Goal: Information Seeking & Learning: Learn about a topic

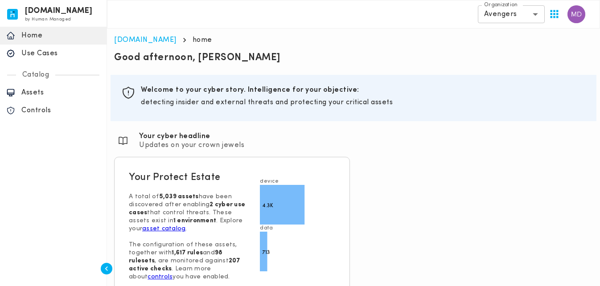
click at [44, 91] on p "Assets" at bounding box center [60, 92] width 79 height 9
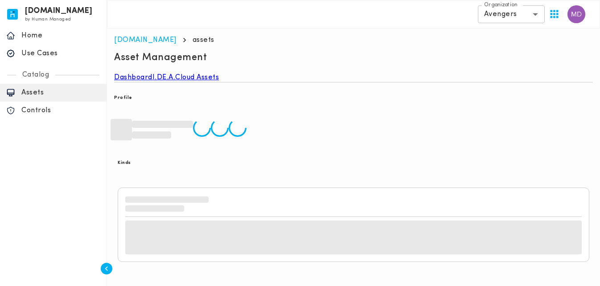
click at [176, 82] on link "I.DE.A." at bounding box center [164, 77] width 23 height 9
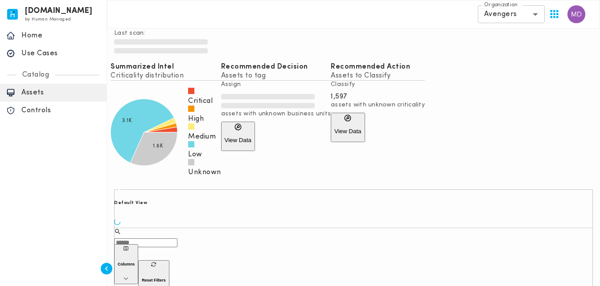
scroll to position [94, 0]
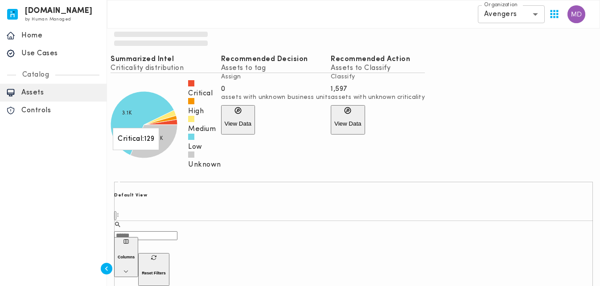
click at [178, 125] on icon at bounding box center [160, 122] width 33 height 5
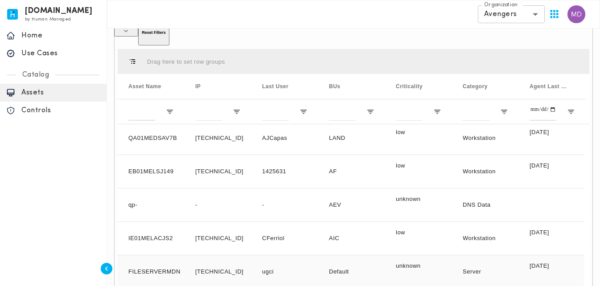
scroll to position [0, 0]
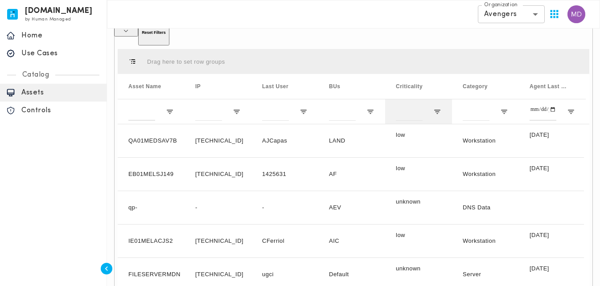
click at [435, 99] on div at bounding box center [418, 111] width 67 height 25
click at [436, 99] on div at bounding box center [418, 111] width 67 height 25
click at [437, 108] on span "Open Filter Menu" at bounding box center [438, 112] width 8 height 8
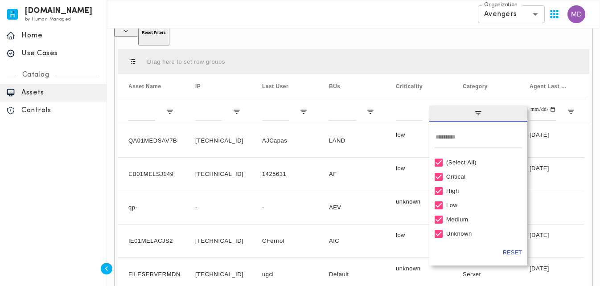
click at [451, 159] on div "(Select All)" at bounding box center [483, 162] width 72 height 7
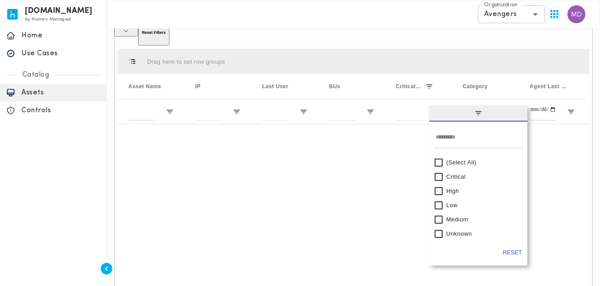
click at [444, 170] on div "Critical" at bounding box center [478, 177] width 87 height 14
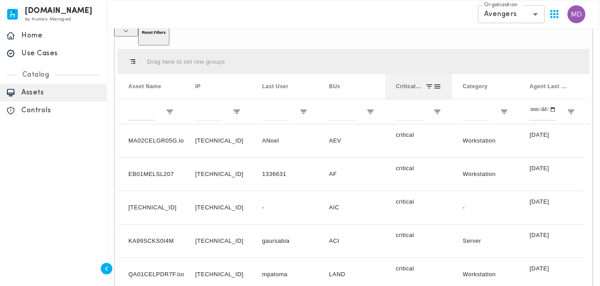
click at [432, 83] on span at bounding box center [430, 87] width 8 height 8
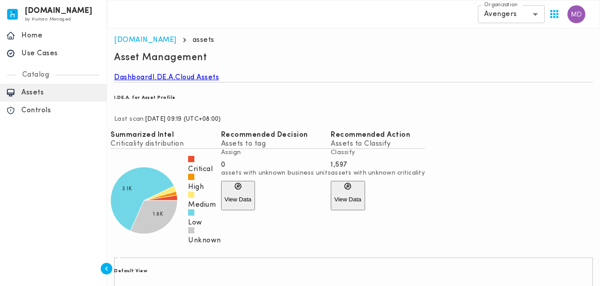
click at [145, 82] on link "Dashboard" at bounding box center [133, 77] width 38 height 9
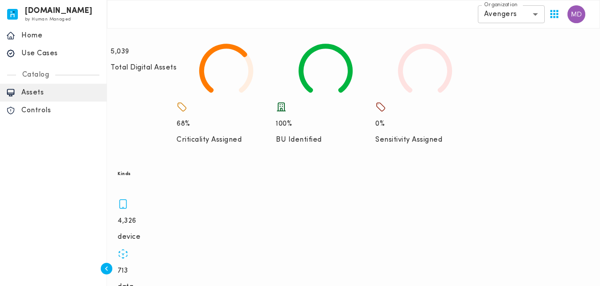
scroll to position [89, 0]
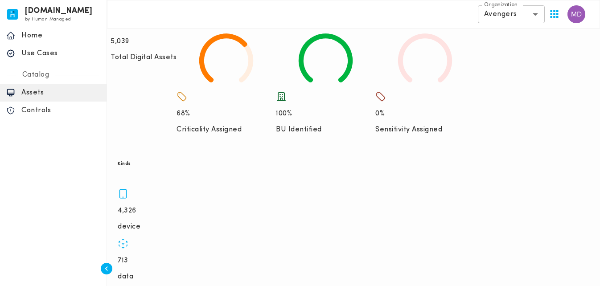
click at [153, 207] on p "4,326" at bounding box center [354, 211] width 472 height 9
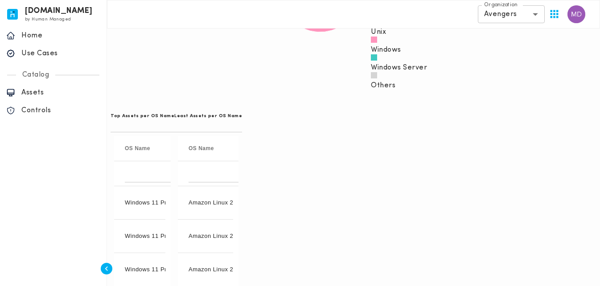
scroll to position [535, 0]
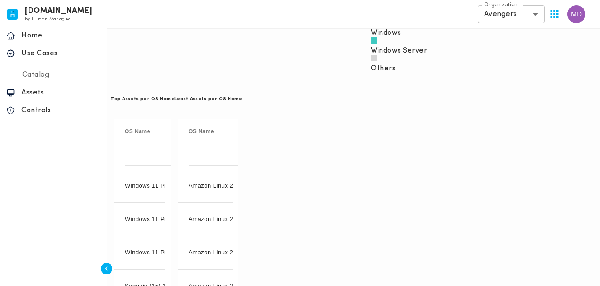
click at [242, 133] on div "Least Assets per OS Name Drag here to set row groups Drag here to set column la…" at bounding box center [208, 245] width 68 height 323
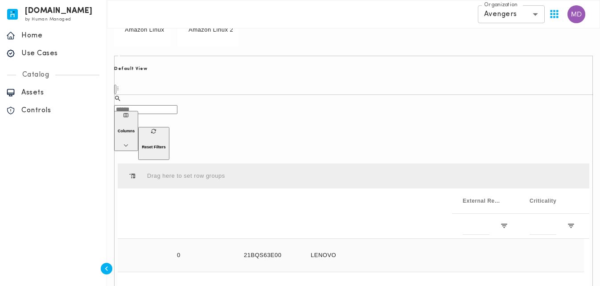
scroll to position [0, 0]
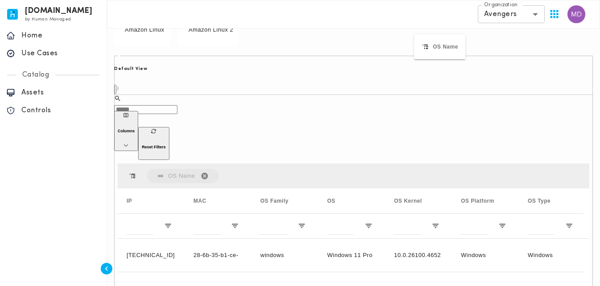
drag, startPoint x: 410, startPoint y: 61, endPoint x: 415, endPoint y: 47, distance: 14.7
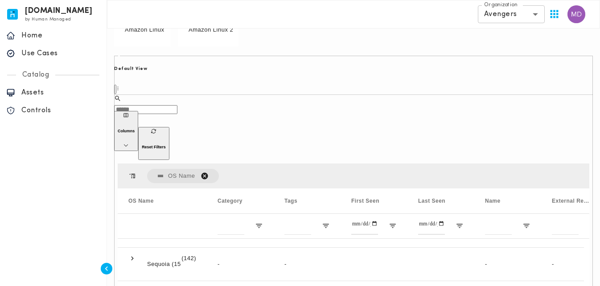
click at [203, 172] on span "OS Name. Press ENTER to sort. Press DELETE to remove" at bounding box center [205, 176] width 8 height 8
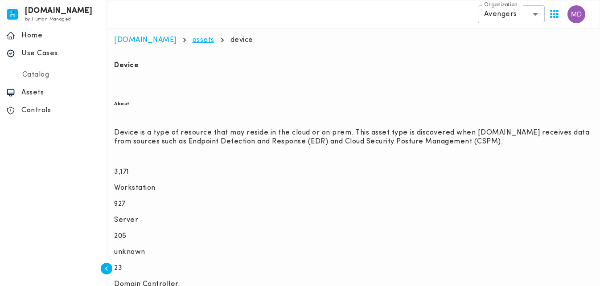
click at [193, 37] on link "assets" at bounding box center [204, 40] width 22 height 7
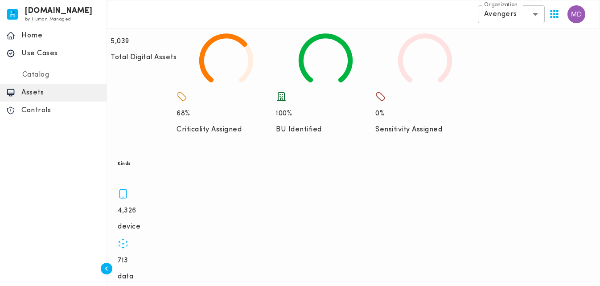
click at [249, 273] on p "data" at bounding box center [354, 277] width 472 height 9
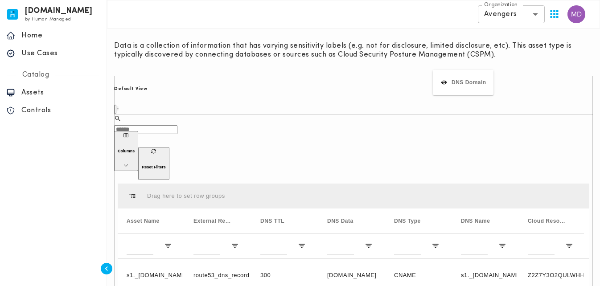
scroll to position [0, 403]
drag, startPoint x: 482, startPoint y: 118, endPoint x: 438, endPoint y: 87, distance: 53.5
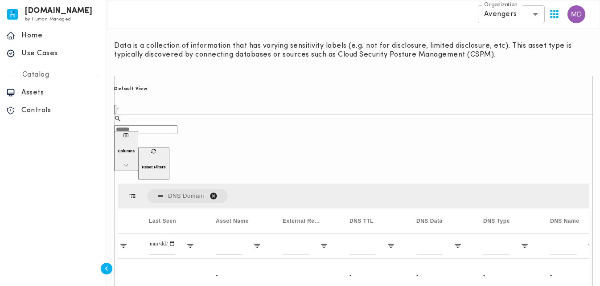
click at [211, 192] on span "DNS Domain. Press DELETE to remove" at bounding box center [214, 196] width 8 height 8
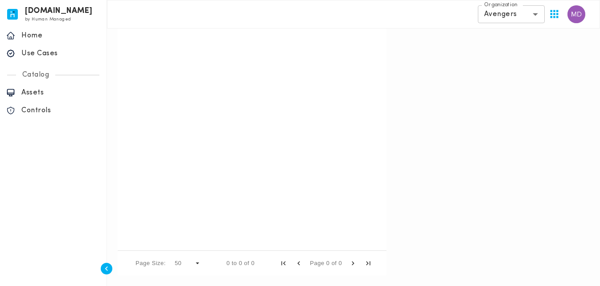
scroll to position [0, 0]
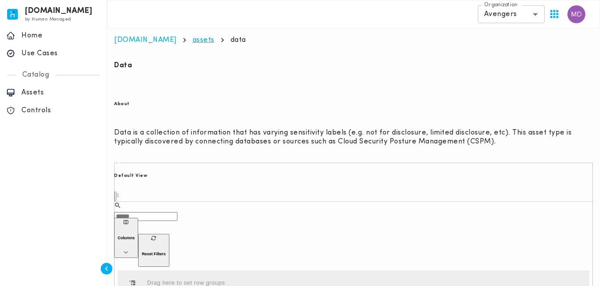
click at [193, 40] on link "assets" at bounding box center [204, 40] width 22 height 7
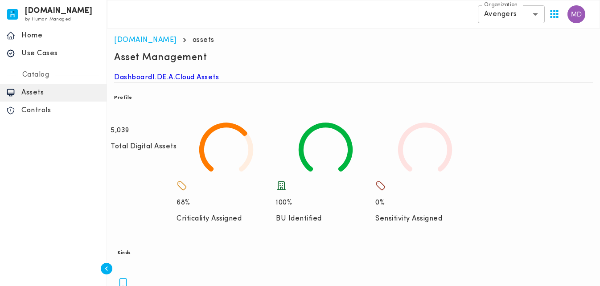
click at [187, 181] on icon at bounding box center [182, 186] width 11 height 11
click at [176, 80] on link "I.DE.A." at bounding box center [164, 77] width 23 height 9
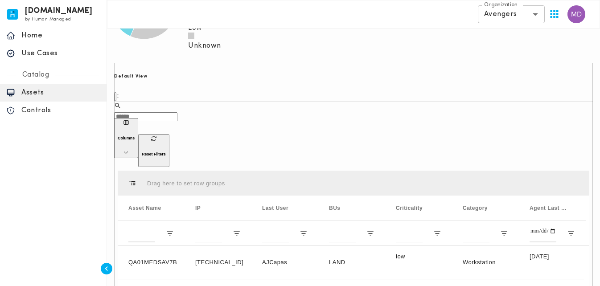
scroll to position [223, 0]
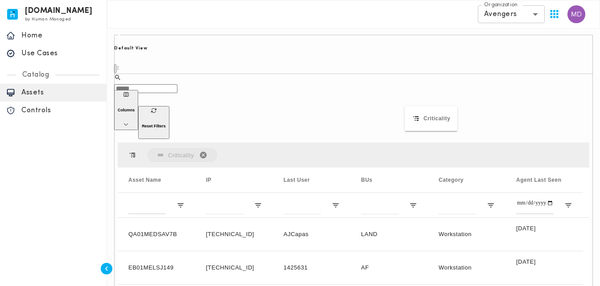
drag, startPoint x: 411, startPoint y: 140, endPoint x: 410, endPoint y: 112, distance: 28.1
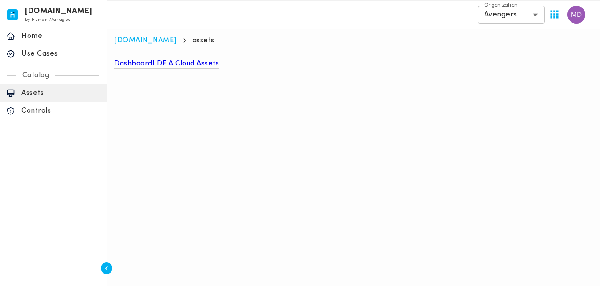
scroll to position [0, 0]
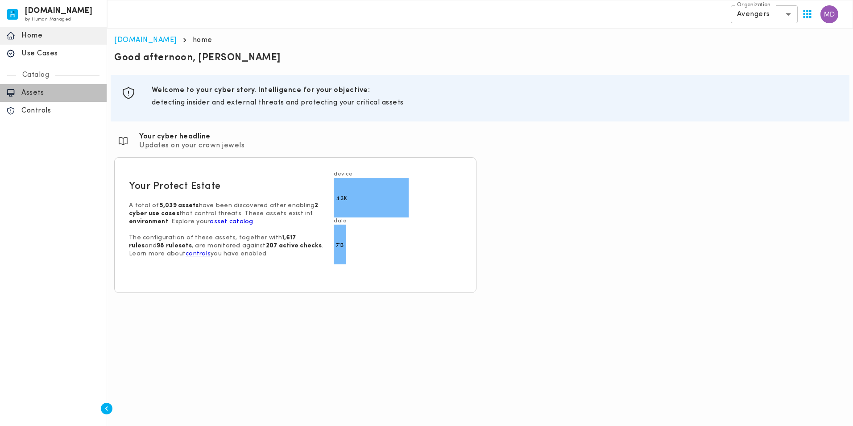
click at [46, 96] on p "Assets" at bounding box center [60, 92] width 79 height 9
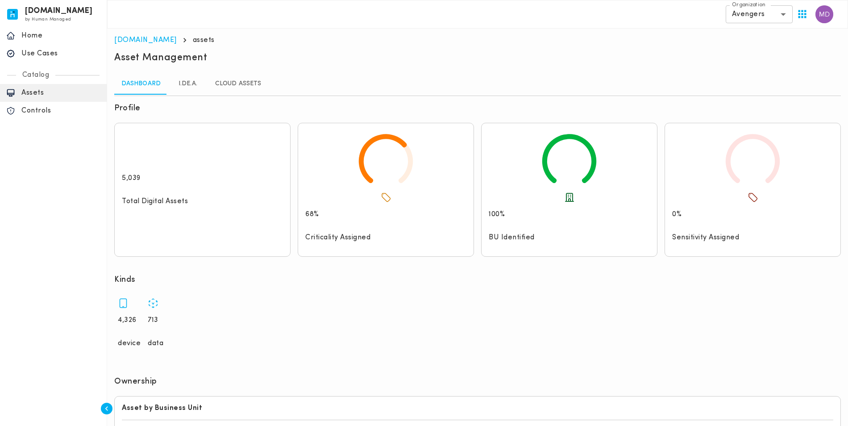
click at [505, 274] on div "Kinds" at bounding box center [477, 280] width 726 height 12
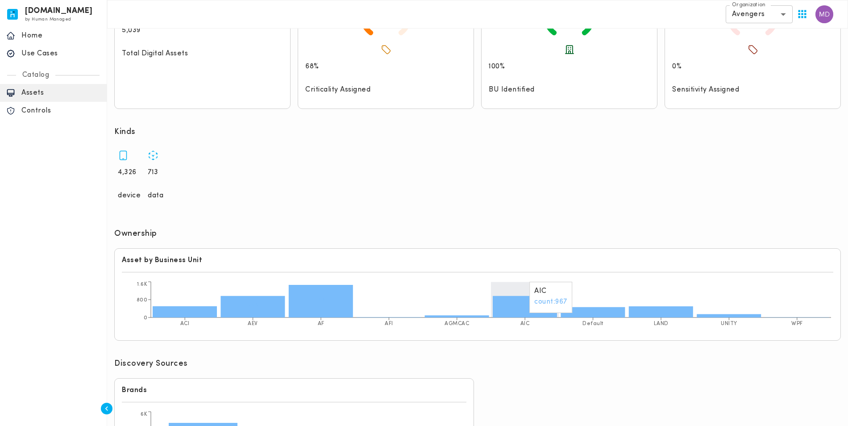
scroll to position [149, 0]
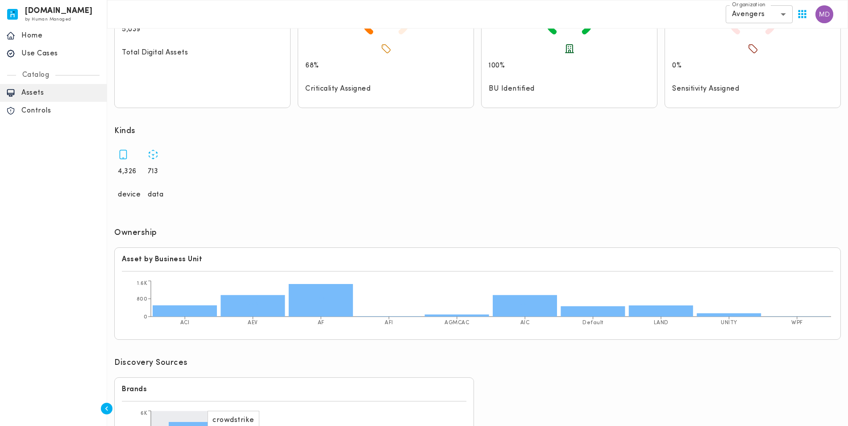
click at [229, 422] on icon at bounding box center [203, 434] width 69 height 25
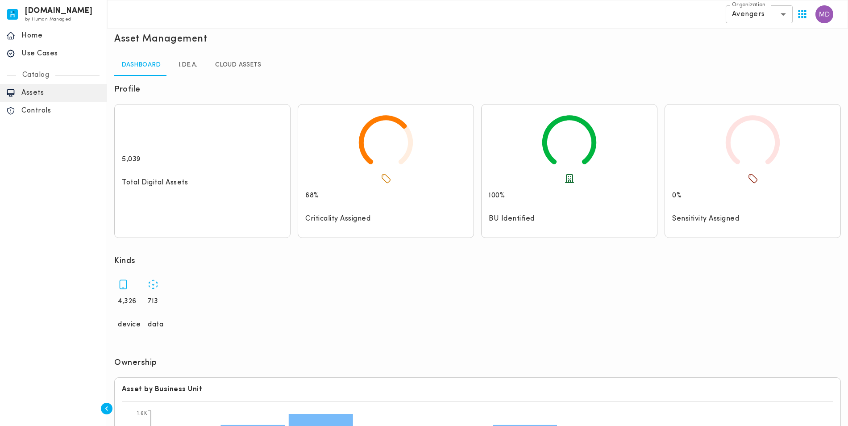
scroll to position [15, 0]
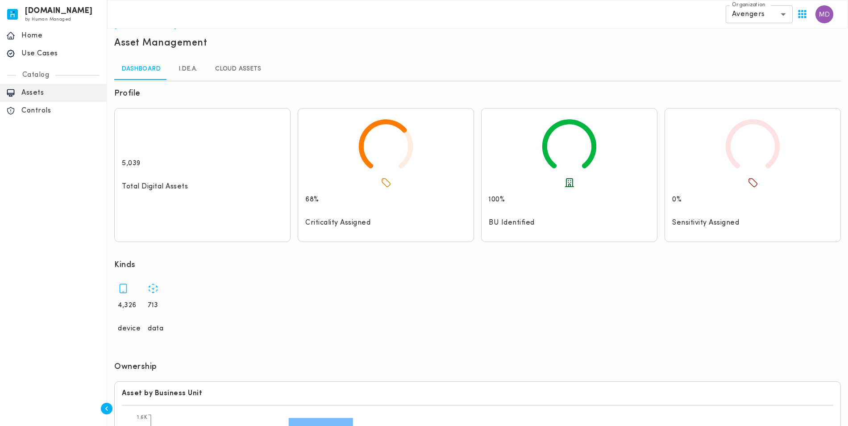
click at [54, 62] on div "Use Cases" at bounding box center [53, 54] width 107 height 18
click at [44, 52] on p "Use Cases" at bounding box center [60, 53] width 79 height 9
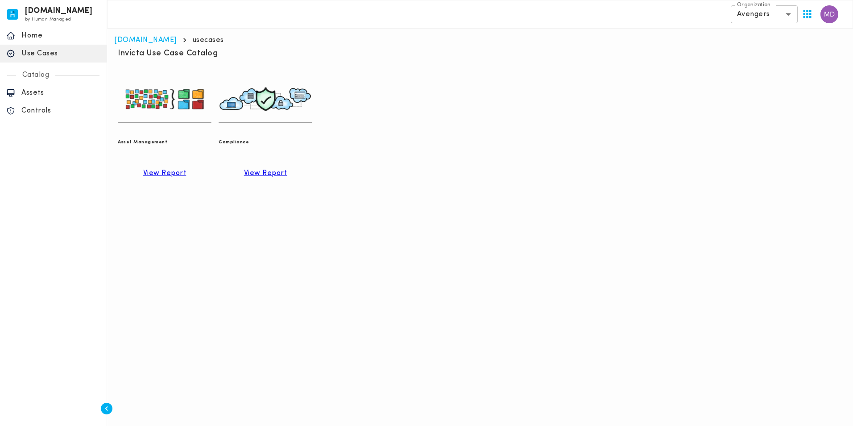
click at [287, 169] on p "View Report" at bounding box center [265, 173] width 43 height 9
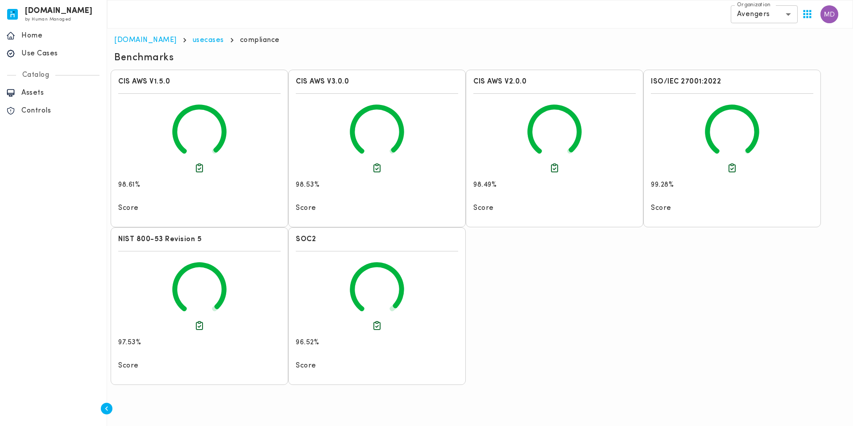
click at [259, 162] on icon at bounding box center [199, 132] width 162 height 62
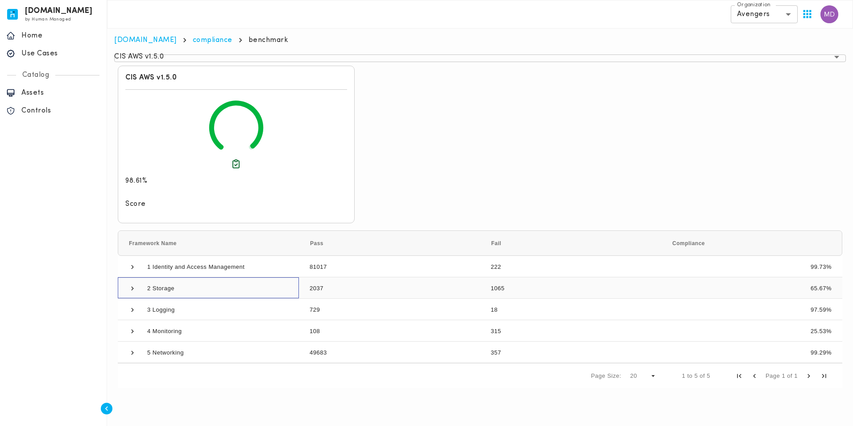
click at [132, 284] on span at bounding box center [132, 288] width 8 height 8
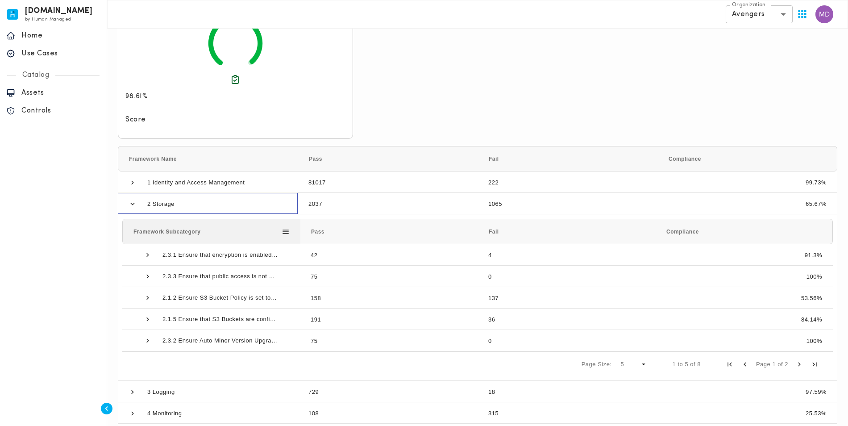
scroll to position [89, 0]
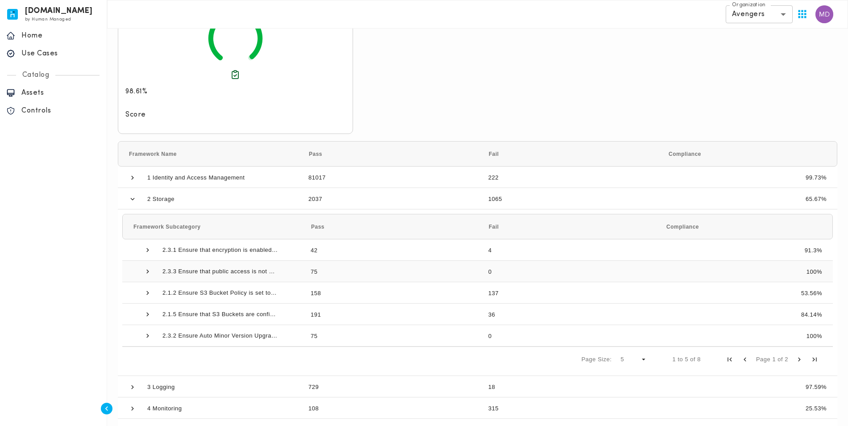
click at [147, 267] on span at bounding box center [148, 271] width 8 height 8
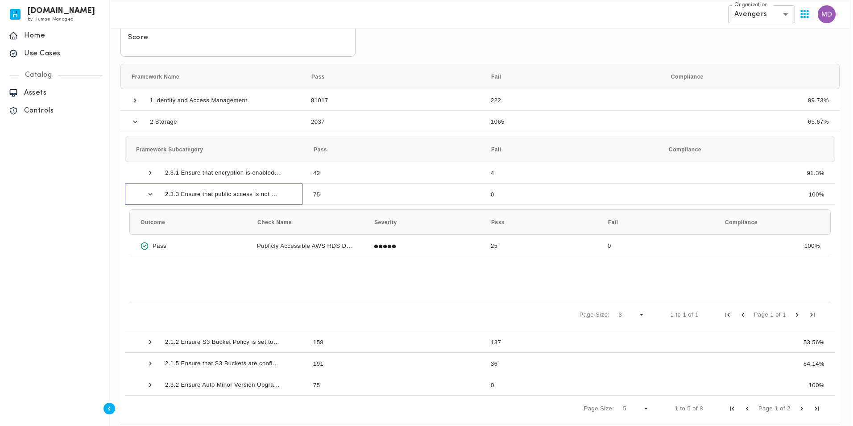
scroll to position [178, 0]
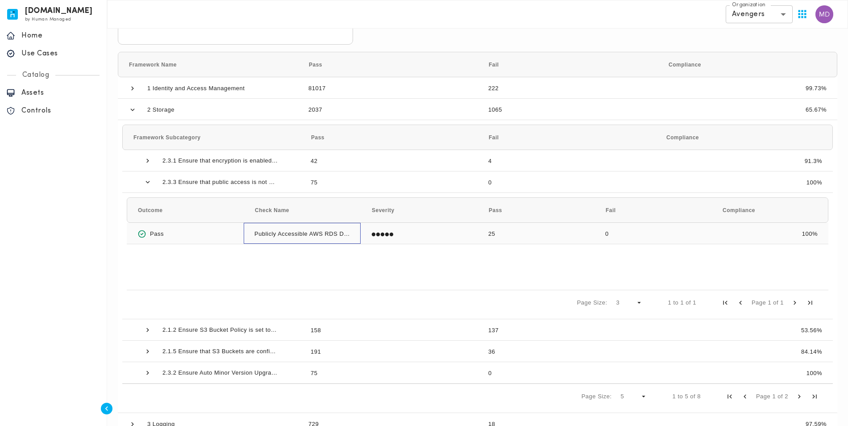
click at [336, 223] on div "Publicly Accessible AWS RDS Database Instances" at bounding box center [302, 233] width 117 height 21
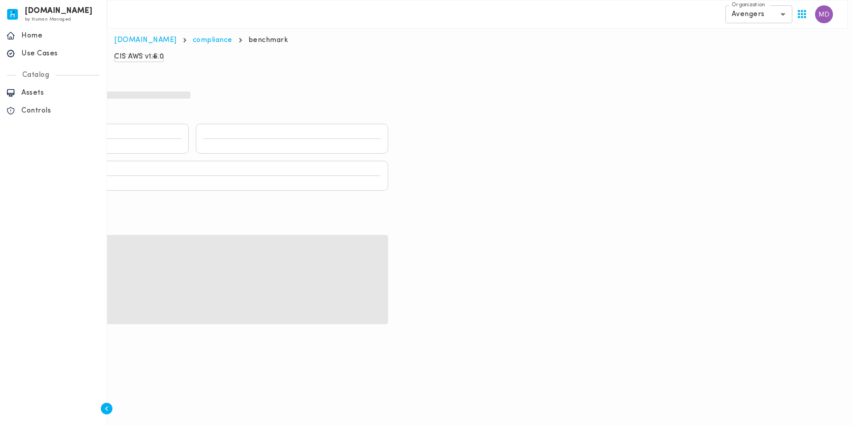
click at [372, 83] on div at bounding box center [424, 83] width 848 height 0
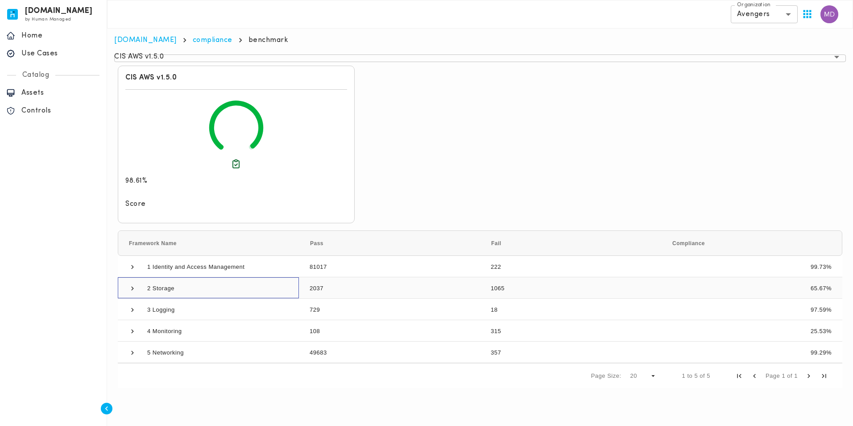
click at [211, 277] on span "2 Storage" at bounding box center [208, 287] width 160 height 21
click at [131, 284] on span at bounding box center [132, 288] width 8 height 8
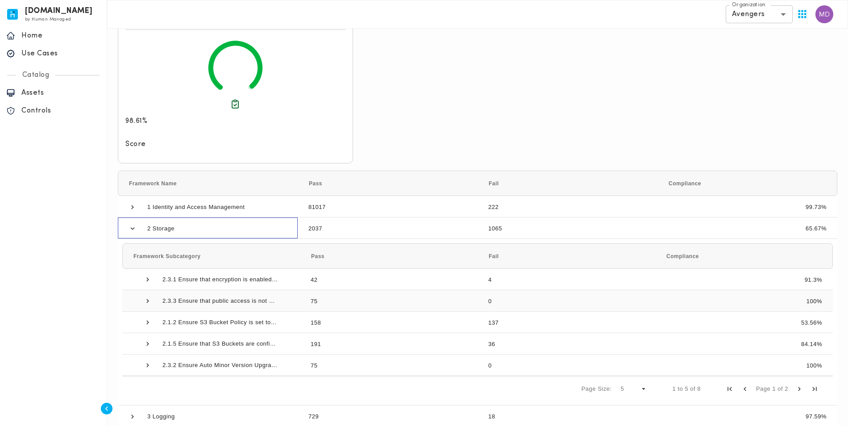
scroll to position [89, 0]
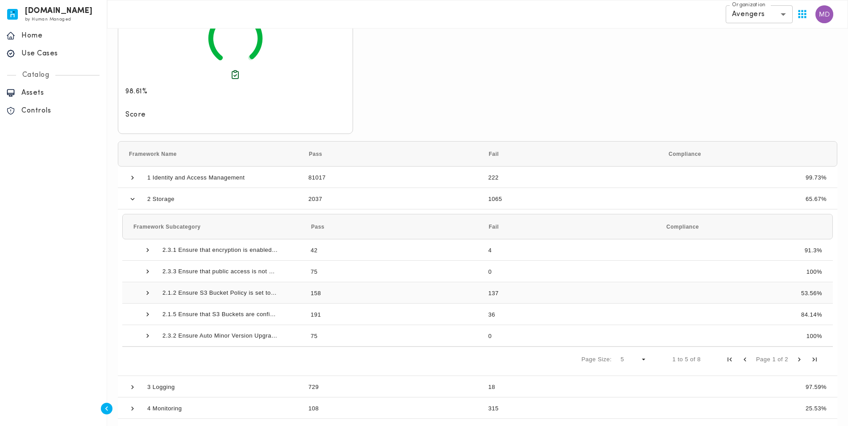
click at [214, 282] on span "2.1.2 Ensure S3 Bucket Policy is set to deny HTTP requests" at bounding box center [219, 292] width 115 height 21
click at [145, 289] on span at bounding box center [148, 293] width 8 height 8
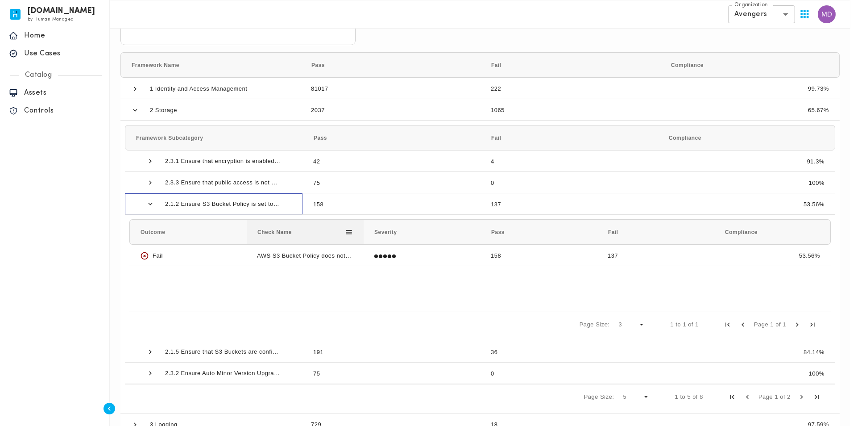
scroll to position [178, 0]
click at [189, 246] on div "Fail" at bounding box center [184, 254] width 95 height 21
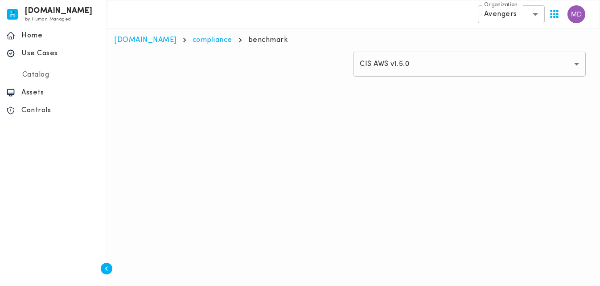
click at [503, 10] on body "invicta.io by Human Managed {"resourceSet":[{"resourceId":"invicta-io/web/nav-s…" at bounding box center [300, 49] width 600 height 98
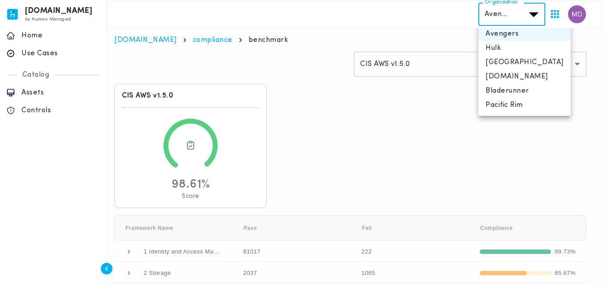
scroll to position [36, 0]
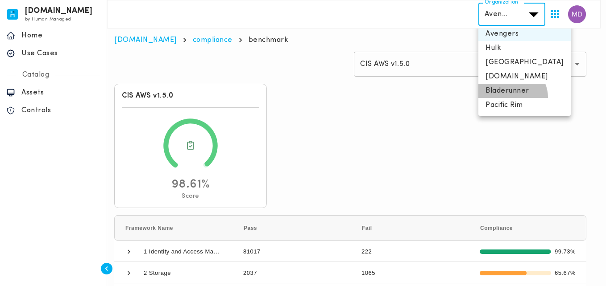
drag, startPoint x: 506, startPoint y: 69, endPoint x: 511, endPoint y: 62, distance: 8.3
click at [511, 84] on li "Bladerunner" at bounding box center [524, 91] width 92 height 14
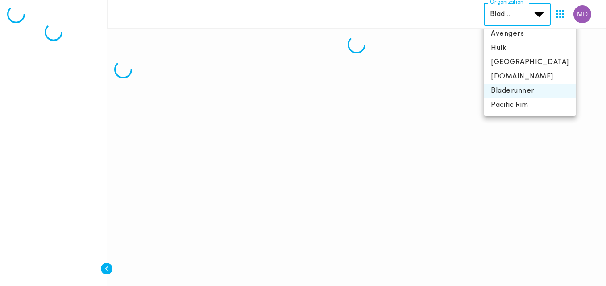
click at [533, 10] on body "**********" at bounding box center [303, 43] width 606 height 86
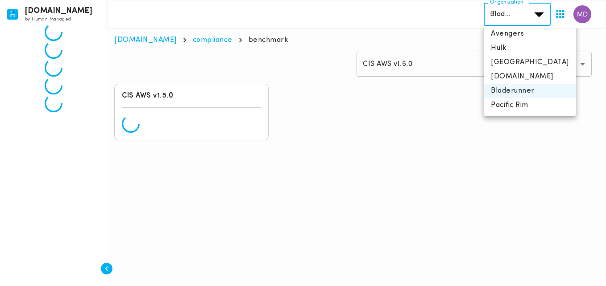
click at [511, 98] on li "Pacific Rim" at bounding box center [530, 105] width 92 height 14
type input "**********"
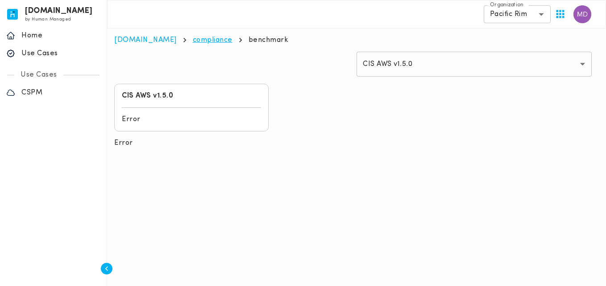
click at [193, 38] on link "compliance" at bounding box center [213, 40] width 40 height 7
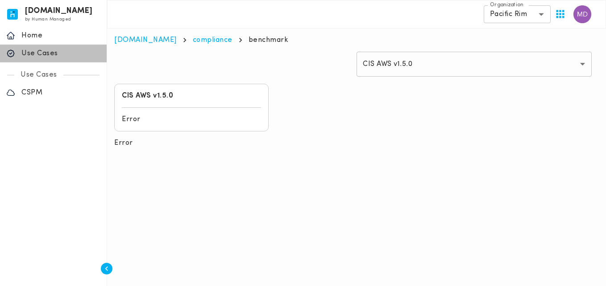
click at [63, 53] on p "Use Cases" at bounding box center [60, 53] width 79 height 9
click at [27, 32] on p "Home" at bounding box center [60, 35] width 79 height 9
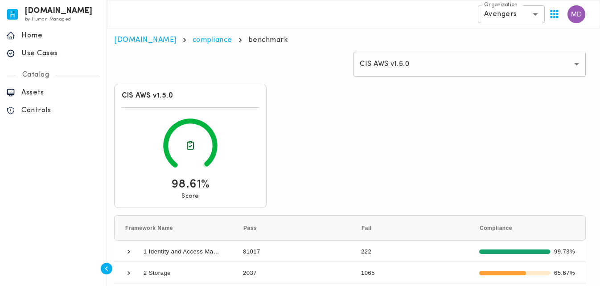
click at [195, 45] on main "**********" at bounding box center [353, 205] width 493 height 352
click at [25, 37] on p "Home" at bounding box center [60, 35] width 79 height 9
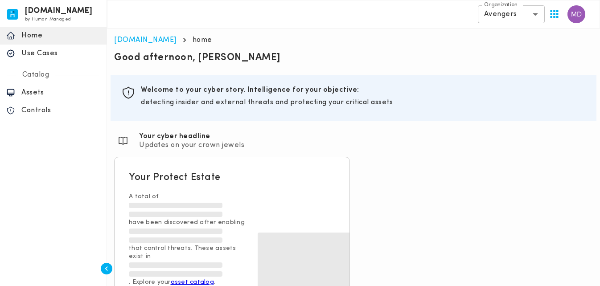
click at [522, 14] on body "invicta.io by Human Managed {"resourceSet":[{"resourceId":"invicta-io/web/nav-s…" at bounding box center [300, 150] width 600 height 300
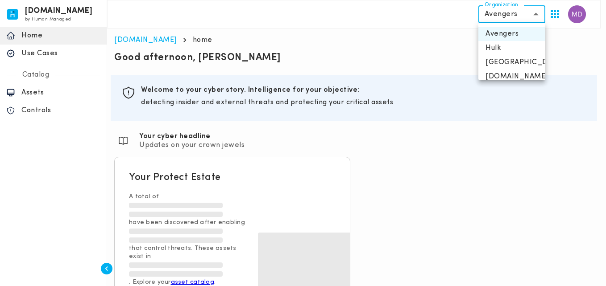
scroll to position [36, 0]
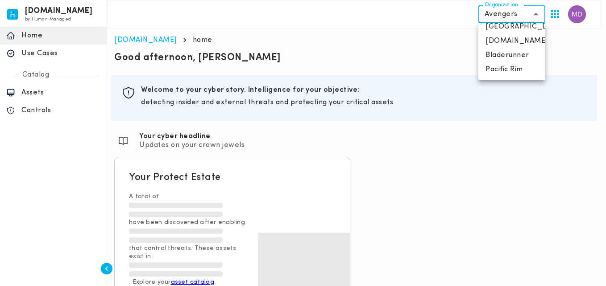
click at [503, 70] on li "Pacific Rim" at bounding box center [511, 69] width 67 height 14
type input "**********"
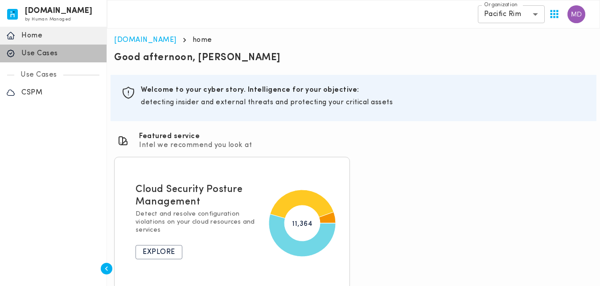
click at [34, 58] on p "Use Cases" at bounding box center [60, 53] width 79 height 9
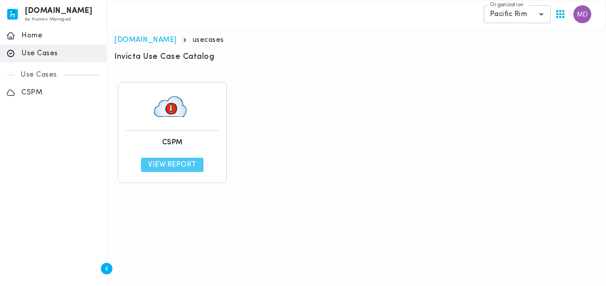
click at [172, 160] on link "View Report" at bounding box center [172, 165] width 62 height 14
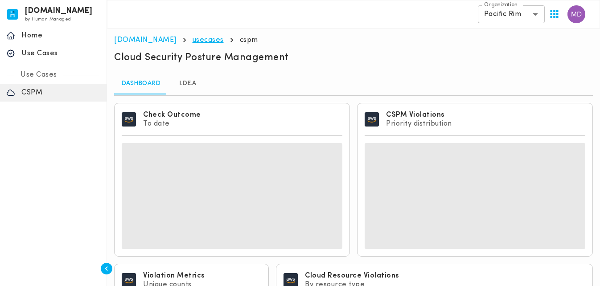
click at [193, 39] on link "usecases" at bounding box center [208, 40] width 31 height 7
